Goal: Transaction & Acquisition: Purchase product/service

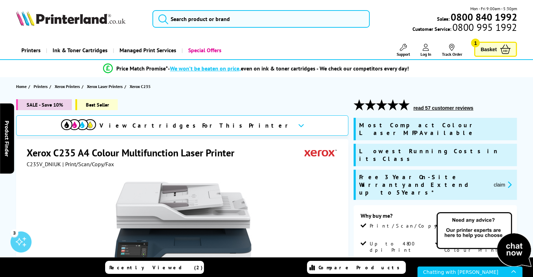
click at [488, 53] on span "Basket" at bounding box center [489, 49] width 16 height 9
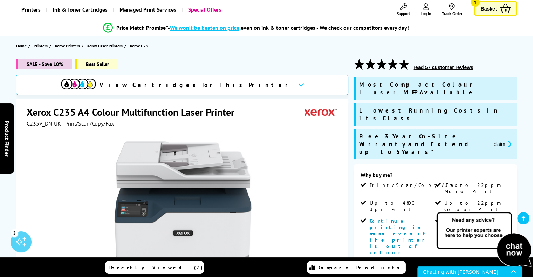
scroll to position [70, 0]
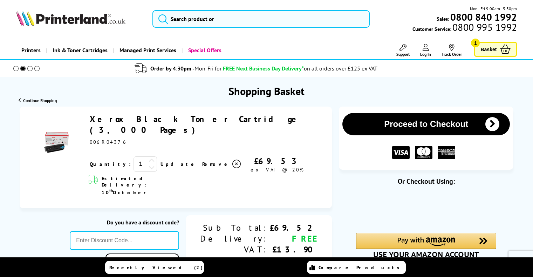
click at [149, 157] on icon at bounding box center [152, 160] width 6 height 6
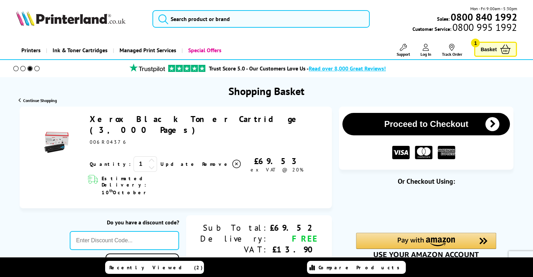
click at [149, 157] on icon at bounding box center [152, 160] width 6 height 6
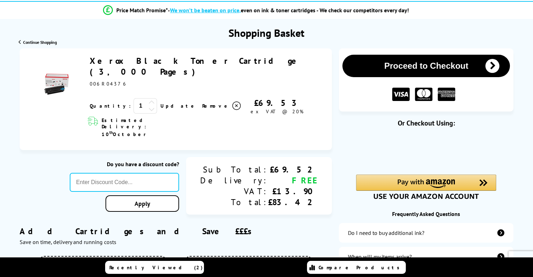
scroll to position [70, 0]
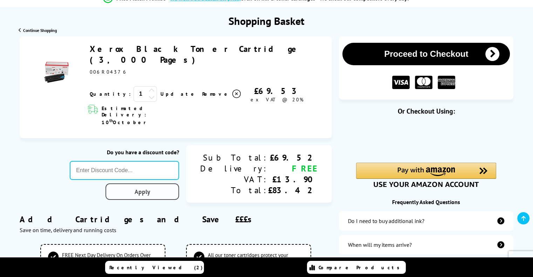
click at [179, 183] on link "Apply" at bounding box center [143, 191] width 74 height 16
click at [291, 174] on div "£13.90" at bounding box center [293, 179] width 50 height 11
click at [161, 91] on link "Update" at bounding box center [179, 94] width 36 height 6
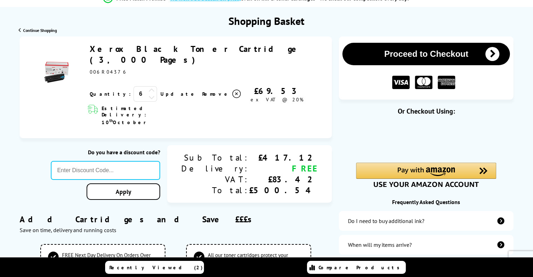
scroll to position [0, 0]
